Goal: Contribute content: Add original content to the website for others to see

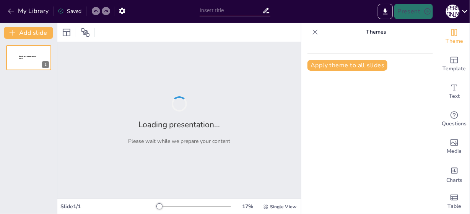
type input "New Sendsteps"
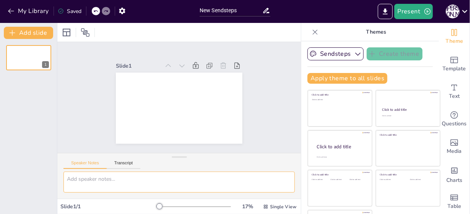
click at [116, 184] on textarea at bounding box center [179, 182] width 231 height 21
paste textarea "Сделай презентацию по теме : Острая интерстициальная пневмония (синдром Хаммана…"
type textarea "Сделай презентацию по теме : Острая интерстициальная пневмония (синдром Хаммана…"
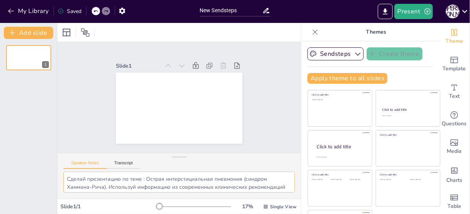
drag, startPoint x: 255, startPoint y: 184, endPoint x: 64, endPoint y: 174, distance: 191.2
click at [65, 173] on textarea "Сделай презентацию по теме : Острая интерстициальная пневмония (синдром Хаммана…" at bounding box center [179, 182] width 231 height 21
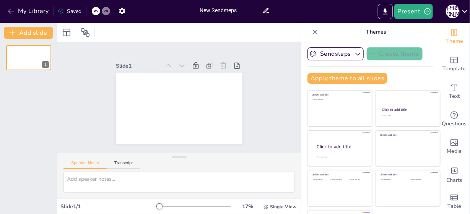
click at [233, 11] on input "New Sendsteps" at bounding box center [231, 10] width 63 height 11
click at [210, 7] on input "New Sendsteps" at bounding box center [231, 10] width 63 height 11
paste input "Сделай презентацию по теме : Острая интерстициальная пневмония (синдром Хаммана…"
type input "NewСделай презентацию по теме : Острая интерстициальная пневмония (синдром Хамм…"
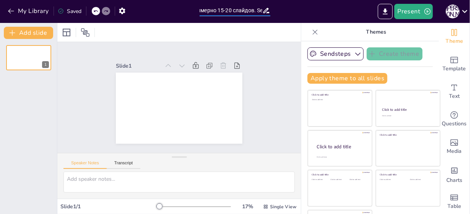
scroll to position [0, 0]
drag, startPoint x: 258, startPoint y: 11, endPoint x: 144, endPoint y: 22, distance: 114.1
click at [144, 22] on div "My Library Saved NewСделай презентацию по теме : Острая интерстициальная пневмо…" at bounding box center [235, 11] width 470 height 23
drag, startPoint x: 200, startPoint y: 11, endPoint x: 311, endPoint y: 11, distance: 111.0
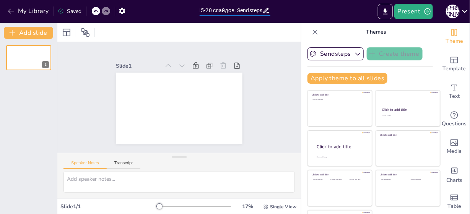
click at [311, 11] on div "My Library Saved NewСделай презентацию по теме : Острая интерстициальная пневмо…" at bounding box center [235, 11] width 470 height 23
drag, startPoint x: 220, startPoint y: 11, endPoint x: 140, endPoint y: 11, distance: 80.4
click at [140, 11] on div "My Library Saved Present Д Б" at bounding box center [235, 11] width 470 height 23
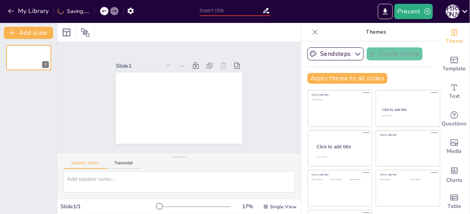
click at [237, 12] on input "text" at bounding box center [231, 10] width 63 height 11
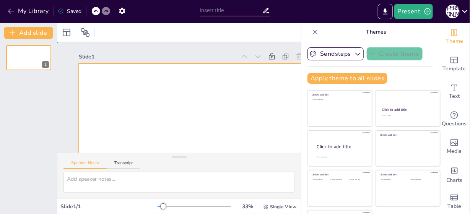
click at [262, 86] on div at bounding box center [195, 132] width 253 height 159
click at [337, 53] on button "Sendsteps" at bounding box center [336, 53] width 56 height 13
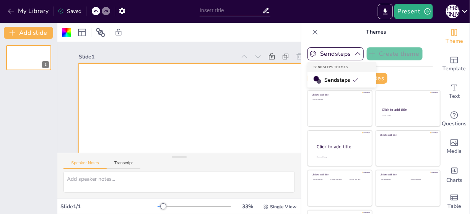
click at [324, 83] on span "Sendsteps" at bounding box center [341, 80] width 34 height 7
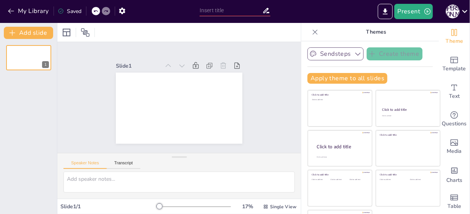
click at [341, 57] on button "Sendsteps" at bounding box center [336, 53] width 56 height 13
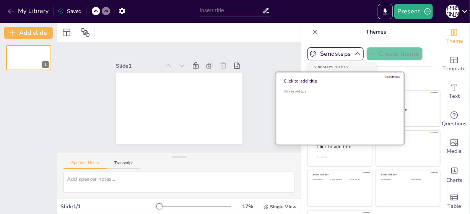
click at [341, 102] on div "Click to add text" at bounding box center [338, 113] width 109 height 47
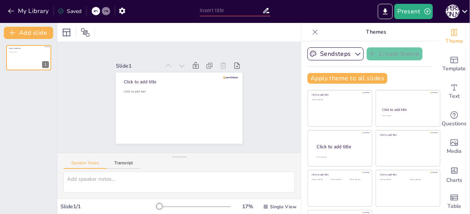
scroll to position [31, 0]
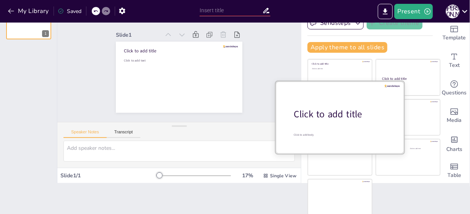
click at [341, 116] on div "Click to add title" at bounding box center [343, 114] width 98 height 13
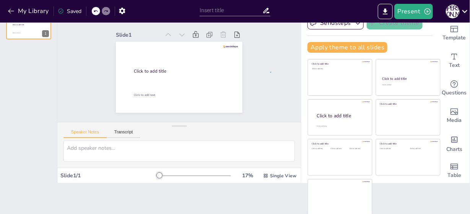
click at [271, 72] on div "Slide 1 Click to add title Click to add text" at bounding box center [179, 66] width 244 height 111
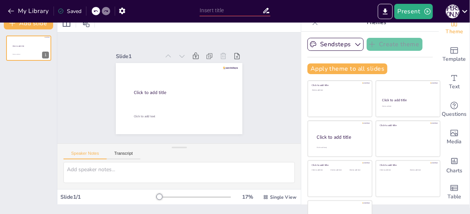
scroll to position [0, 0]
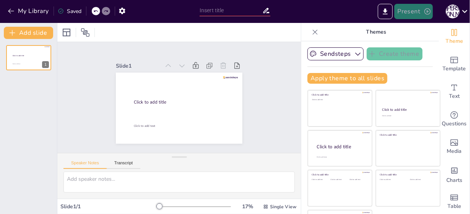
click at [420, 9] on button "Present" at bounding box center [413, 11] width 38 height 15
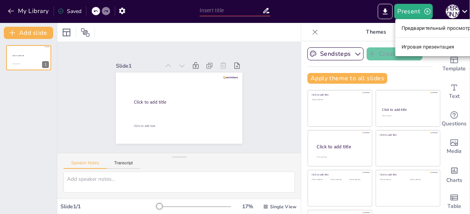
click at [343, 15] on div at bounding box center [235, 107] width 470 height 214
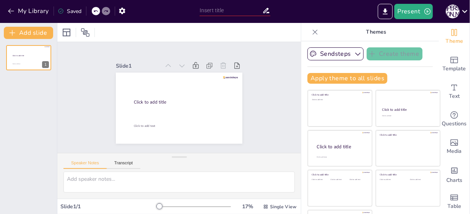
click at [205, 11] on input "text" at bounding box center [231, 10] width 63 height 11
click at [44, 37] on button "Add slide" at bounding box center [28, 33] width 49 height 12
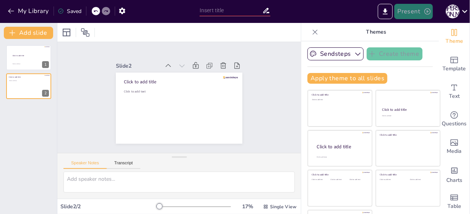
click at [416, 14] on button "Present" at bounding box center [413, 11] width 38 height 15
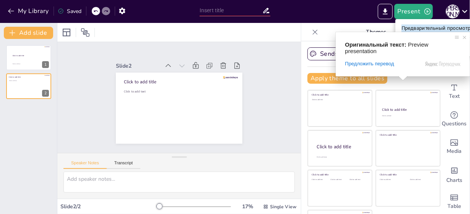
click at [411, 26] on ya-tr-span "Предварительный просмотр презентации" at bounding box center [453, 28] width 102 height 8
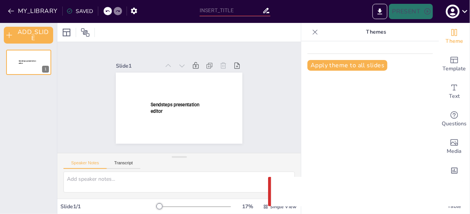
type input "Sendsteps presentation"
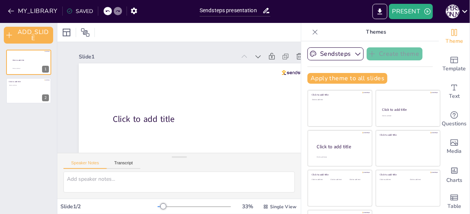
click at [227, 36] on div at bounding box center [179, 32] width 244 height 19
click at [236, 11] on input "Sendsteps presentation" at bounding box center [231, 10] width 63 height 11
click at [264, 12] on icon at bounding box center [266, 11] width 8 height 8
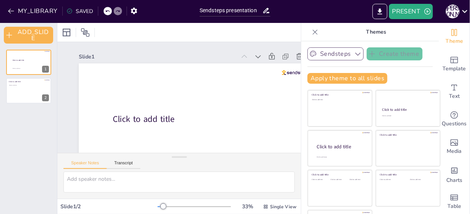
click at [352, 56] on button "Sendsteps" at bounding box center [336, 53] width 56 height 13
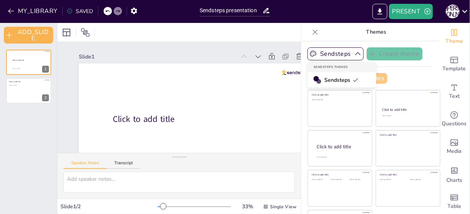
click at [324, 80] on span "Sendsteps" at bounding box center [341, 80] width 34 height 7
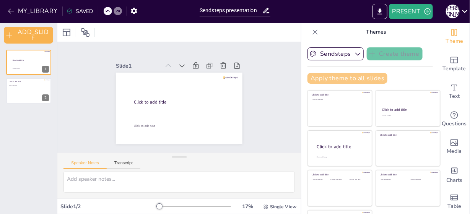
click at [319, 80] on button "Apply theme to all slides" at bounding box center [348, 78] width 80 height 11
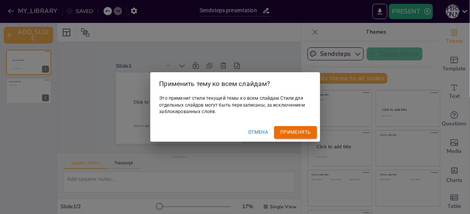
click at [284, 135] on ya-tr-span "Применять" at bounding box center [295, 133] width 30 height 8
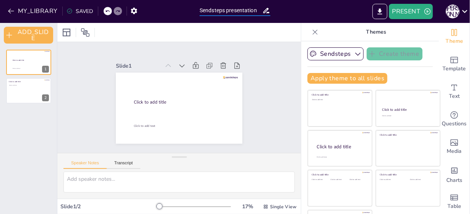
click at [243, 9] on input "Sendsteps presentation" at bounding box center [231, 10] width 63 height 11
drag, startPoint x: 199, startPoint y: 10, endPoint x: 255, endPoint y: 11, distance: 56.3
click at [255, 11] on div "Sendsteps presentation" at bounding box center [235, 9] width 78 height 19
drag, startPoint x: 255, startPoint y: 11, endPoint x: 201, endPoint y: 6, distance: 54.2
click at [201, 6] on input "Sendsteps presentation" at bounding box center [231, 10] width 63 height 11
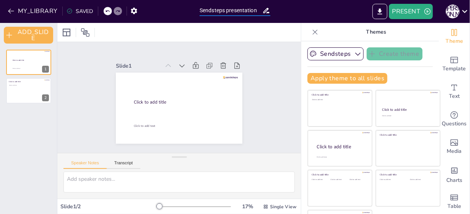
click at [203, 8] on input "Sendsteps presentation" at bounding box center [231, 10] width 63 height 11
click at [191, 27] on div at bounding box center [179, 32] width 244 height 19
click at [214, 11] on input "Sendsteps presentation" at bounding box center [231, 10] width 63 height 11
click at [203, 12] on input "Sendsteps presentation" at bounding box center [231, 10] width 63 height 11
drag, startPoint x: 201, startPoint y: 12, endPoint x: 267, endPoint y: 14, distance: 66.2
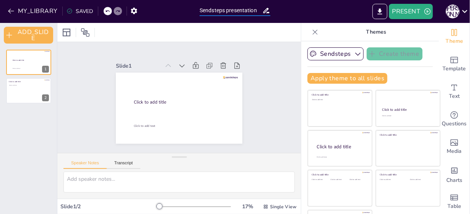
click at [267, 14] on div "Sendsteps presentation" at bounding box center [235, 10] width 71 height 11
click at [245, 7] on input "Sendsteps presentation" at bounding box center [231, 10] width 63 height 11
drag, startPoint x: 200, startPoint y: 10, endPoint x: 272, endPoint y: 16, distance: 72.2
click at [272, 16] on div "Sendsteps presentation" at bounding box center [235, 9] width 78 height 19
